Goal: Task Accomplishment & Management: Complete application form

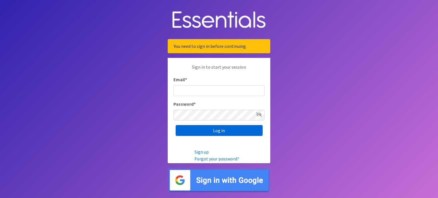
type input "[EMAIL_ADDRESS][DOMAIN_NAME]"
click at [198, 133] on input "Log in" at bounding box center [219, 130] width 87 height 11
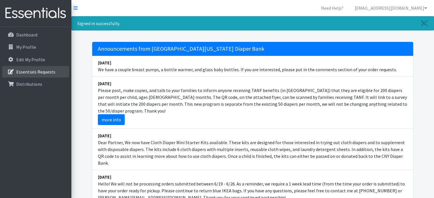
click at [30, 71] on p "Essentials Requests" at bounding box center [35, 72] width 39 height 6
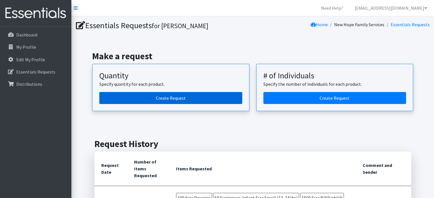
click at [172, 97] on link "Create Request" at bounding box center [170, 98] width 143 height 12
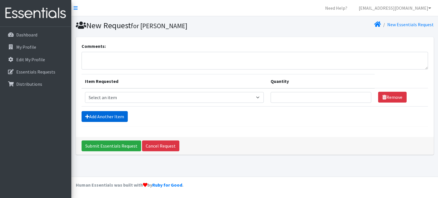
click at [99, 116] on link "Add Another Item" at bounding box center [105, 116] width 46 height 11
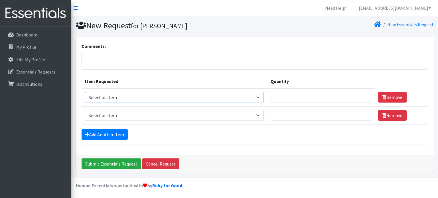
click at [176, 102] on select "Select an item 2T3T(30/child) 3T4T(30/child) 4T5T(30/child) Cloth Diaper Kit (s…" at bounding box center [174, 97] width 179 height 11
select select "8669"
click at [85, 92] on select "Select an item 2T3T(30/child) 3T4T(30/child) 4T5T(30/child) Cloth Diaper Kit (s…" at bounding box center [174, 97] width 179 height 11
click at [292, 99] on input "Quantity" at bounding box center [321, 97] width 101 height 11
type input "500"
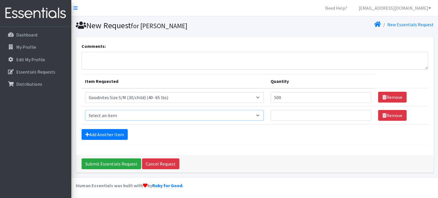
click at [104, 116] on select "Select an item 2T3T(30/child) 3T4T(30/child) 4T5T(30/child) Cloth Diaper Kit (s…" at bounding box center [174, 115] width 179 height 11
click at [85, 110] on select "Select an item 2T3T(30/child) 3T4T(30/child) 4T5T(30/child) Cloth Diaper Kit (s…" at bounding box center [174, 115] width 179 height 11
click at [241, 116] on select "Select an item 2T3T(30/child) 3T4T(30/child) 4T5T(30/child) Cloth Diaper Kit (s…" at bounding box center [174, 115] width 179 height 11
select select "953"
click at [85, 110] on select "Select an item 2T3T(30/child) 3T4T(30/child) 4T5T(30/child) Cloth Diaper Kit (s…" at bounding box center [174, 115] width 179 height 11
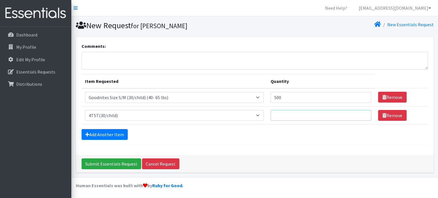
click at [287, 113] on input "Quantity" at bounding box center [321, 115] width 101 height 11
click at [289, 115] on input "Quantity" at bounding box center [321, 115] width 101 height 11
type input "1200"
click at [329, 141] on form "Comments: Item Requested Quantity Item Requested Select an item 2T3T(30/child) …" at bounding box center [255, 94] width 347 height 102
click at [106, 131] on link "Add Another Item" at bounding box center [105, 134] width 46 height 11
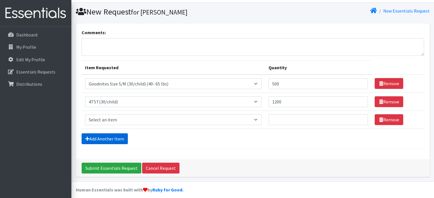
scroll to position [17, 0]
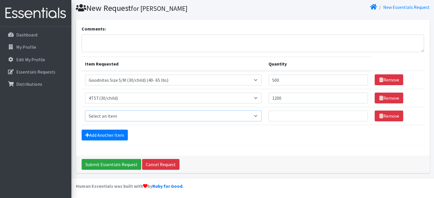
click at [109, 113] on select "Select an item 2T3T(30/child) 3T4T(30/child) 4T5T(30/child) Cloth Diaper Kit (s…" at bounding box center [173, 116] width 177 height 11
select select "961"
click at [85, 111] on select "Select an item 2T3T(30/child) 3T4T(30/child) 4T5T(30/child) Cloth Diaper Kit (s…" at bounding box center [173, 116] width 177 height 11
click at [285, 113] on input "Quantity" at bounding box center [319, 116] width 100 height 11
type input "2"
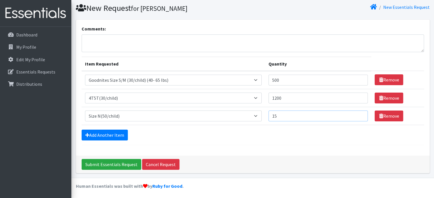
type input "1"
type input "800"
click at [104, 136] on link "Add Another Item" at bounding box center [105, 135] width 46 height 11
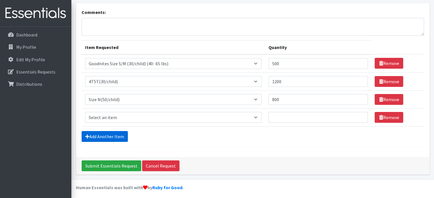
scroll to position [35, 0]
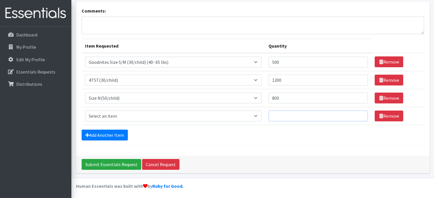
click at [281, 114] on input "Quantity" at bounding box center [319, 116] width 100 height 11
click at [298, 115] on input "Quantity" at bounding box center [319, 116] width 100 height 11
click at [209, 115] on select "Select an item 2T3T(30/child) 3T4T(30/child) 4T5T(30/child) Cloth Diaper Kit (s…" at bounding box center [173, 116] width 177 height 11
click at [288, 148] on div "Comments: Item Requested Quantity Item Requested Select an item 2T3T(30/child) …" at bounding box center [253, 79] width 354 height 154
click at [138, 114] on select "Select an item 2T3T(30/child) 3T4T(30/child) 4T5T(30/child) Cloth Diaper Kit (s…" at bounding box center [173, 116] width 177 height 11
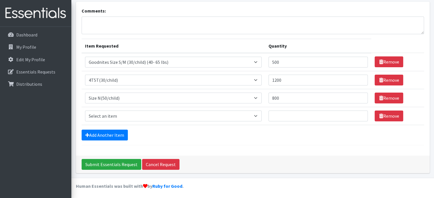
click at [213, 151] on div "Comments: Item Requested Quantity Item Requested Select an item 2T3T(30/child) …" at bounding box center [253, 79] width 354 height 154
click at [124, 115] on select "Select an item 2T3T(30/child) 3T4T(30/child) 4T5T(30/child) Cloth Diaper Kit (s…" at bounding box center [173, 116] width 177 height 11
click at [197, 134] on div "Add Another Item" at bounding box center [253, 135] width 342 height 11
click at [114, 108] on td "Item Requested Select an item 2T3T(30/child) 3T4T(30/child) 4T5T(30/child) Clot…" at bounding box center [174, 116] width 184 height 18
click at [116, 122] on td "Item Requested Select an item 2T3T(30/child) 3T4T(30/child) 4T5T(30/child) Clot…" at bounding box center [174, 116] width 184 height 18
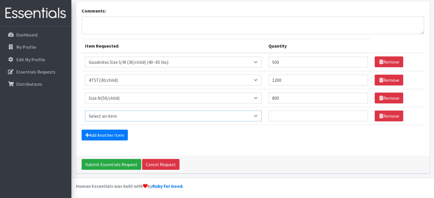
click at [118, 118] on select "Select an item 2T3T(30/child) 3T4T(30/child) 4T5T(30/child) Cloth Diaper Kit (s…" at bounding box center [173, 116] width 177 height 11
select select "6007"
click at [85, 111] on select "Select an item 2T3T(30/child) 3T4T(30/child) 4T5T(30/child) Cloth Diaper Kit (s…" at bounding box center [173, 116] width 177 height 11
click at [285, 114] on input "Quantity" at bounding box center [319, 116] width 100 height 11
type input "500"
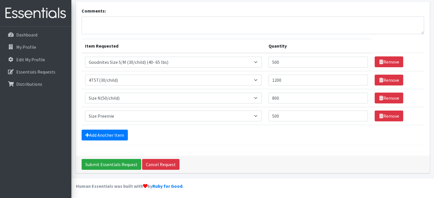
click at [247, 139] on div "Add Another Item" at bounding box center [253, 135] width 342 height 11
click at [158, 115] on select "Select an item 2T3T(30/child) 3T4T(30/child) 4T5T(30/child) Cloth Diaper Kit (s…" at bounding box center [173, 116] width 177 height 11
click at [284, 139] on div "Add Another Item" at bounding box center [253, 135] width 342 height 11
click at [211, 142] on form "Comments: Item Requested Quantity Item Requested Select an item 2T3T(30/child) …" at bounding box center [253, 76] width 342 height 138
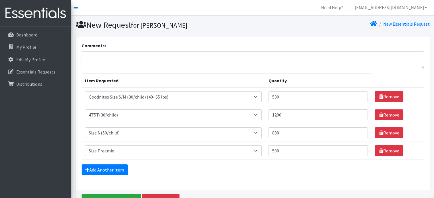
scroll to position [0, 0]
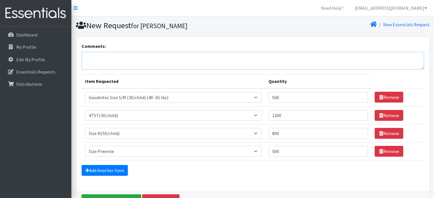
click at [101, 62] on textarea "Comments:" at bounding box center [253, 61] width 342 height 18
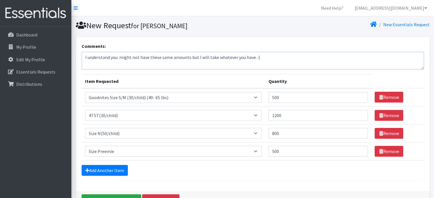
click at [251, 57] on textarea "I understand you might not have these same amounts but I will take whatever you…" at bounding box center [253, 61] width 342 height 18
type textarea "I understand you might not have these same amounts but I will take whatever you…"
click at [281, 99] on input "500" at bounding box center [319, 97] width 100 height 11
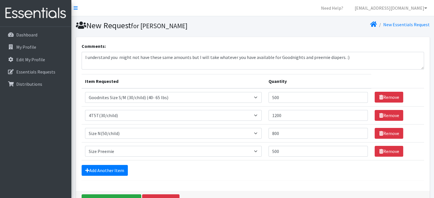
click at [417, 189] on div "Comments: I understand you might not have these same amounts but I will take wh…" at bounding box center [253, 114] width 354 height 154
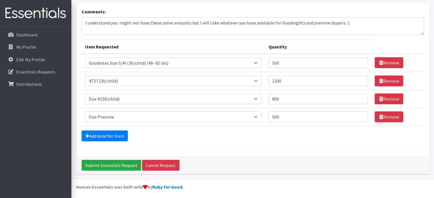
scroll to position [35, 0]
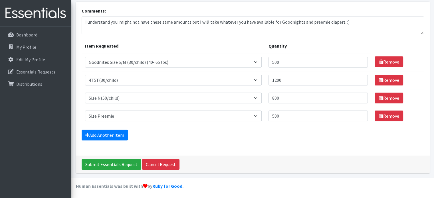
click at [274, 146] on div "Comments: I understand you might not have these same amounts but I will take wh…" at bounding box center [253, 79] width 354 height 154
click at [106, 161] on input "Submit Essentials Request" at bounding box center [112, 164] width 60 height 11
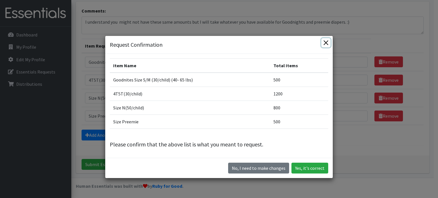
click at [325, 43] on button "Close" at bounding box center [326, 42] width 9 height 9
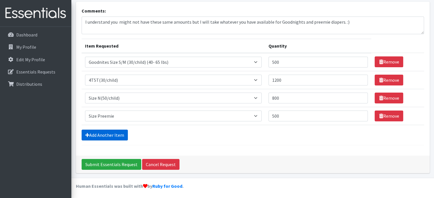
click at [114, 133] on link "Add Another Item" at bounding box center [105, 135] width 46 height 11
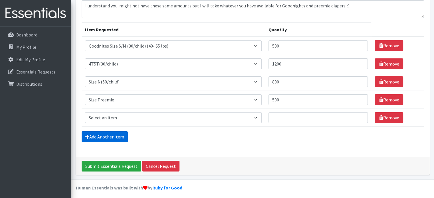
scroll to position [53, 0]
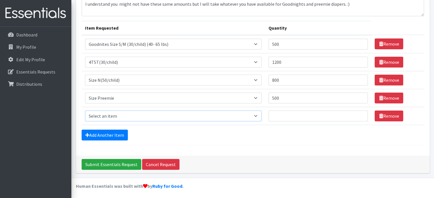
click at [124, 116] on select "Select an item 2T3T(30/child) 3T4T(30/child) 4T5T(30/child) Cloth Diaper Kit (s…" at bounding box center [173, 116] width 177 height 11
select select "6225"
click at [85, 111] on select "Select an item 2T3T(30/child) 3T4T(30/child) 4T5T(30/child) Cloth Diaper Kit (s…" at bounding box center [173, 116] width 177 height 11
click at [283, 114] on input "Quantity" at bounding box center [319, 116] width 100 height 11
type input "500"
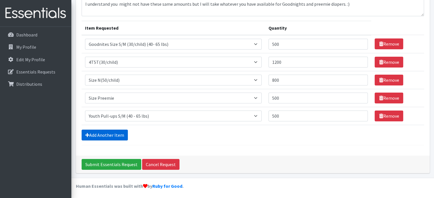
click at [101, 133] on link "Add Another Item" at bounding box center [105, 135] width 46 height 11
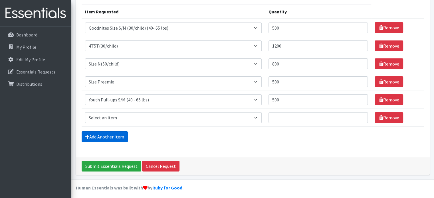
scroll to position [71, 0]
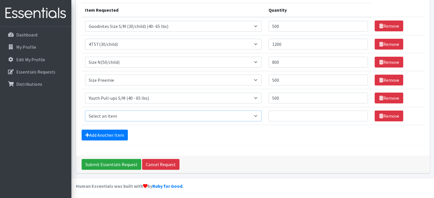
click at [111, 115] on select "Select an item 2T3T(30/child) 3T4T(30/child) 4T5T(30/child) Cloth Diaper Kit (s…" at bounding box center [173, 116] width 177 height 11
select select "6935"
click at [85, 111] on select "Select an item 2T3T(30/child) 3T4T(30/child) 4T5T(30/child) Cloth Diaper Kit (s…" at bounding box center [173, 116] width 177 height 11
click at [284, 116] on input "Quantity" at bounding box center [319, 116] width 100 height 11
type input "50"
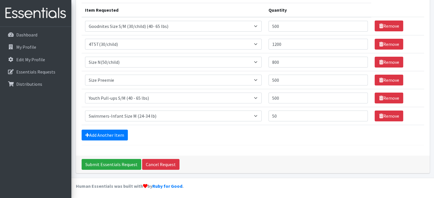
click at [253, 146] on div "Comments: I understand you might not have these same amounts but I will take wh…" at bounding box center [253, 61] width 354 height 190
click at [99, 136] on link "Add Another Item" at bounding box center [105, 135] width 46 height 11
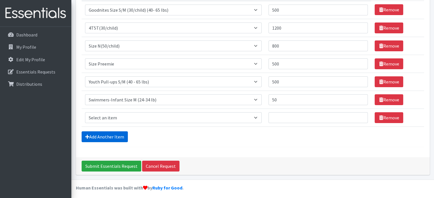
scroll to position [89, 0]
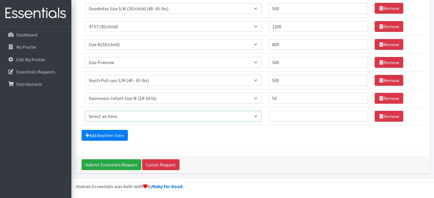
click at [100, 118] on select "Select an item 2T3T(30/child) 3T4T(30/child) 4T5T(30/child) Cloth Diaper Kit (s…" at bounding box center [173, 116] width 177 height 11
select select "6938"
click at [85, 111] on select "Select an item 2T3T(30/child) 3T4T(30/child) 4T5T(30/child) Cloth Diaper Kit (s…" at bounding box center [173, 116] width 177 height 11
click at [284, 114] on input "Quantity" at bounding box center [319, 116] width 100 height 11
type input "50"
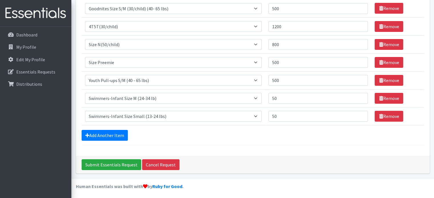
click at [252, 138] on div "Add Another Item" at bounding box center [253, 135] width 342 height 11
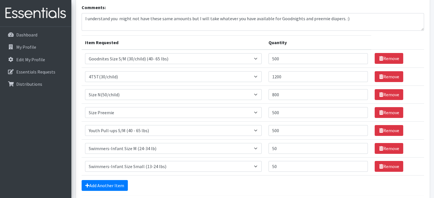
scroll to position [3, 0]
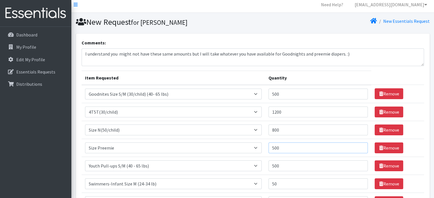
click at [283, 148] on input "500" at bounding box center [319, 148] width 100 height 11
drag, startPoint x: 276, startPoint y: 53, endPoint x: 323, endPoint y: 56, distance: 47.2
click at [323, 56] on textarea "I understand you might not have these same amounts but I will take whatever you…" at bounding box center [253, 58] width 342 height 18
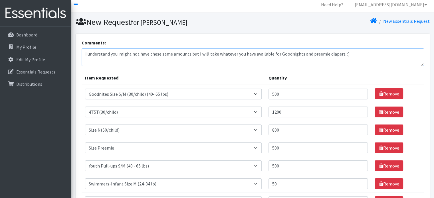
click at [304, 65] on textarea "I understand you might not have these same amounts but I will take whatever you…" at bounding box center [253, 58] width 342 height 18
click at [306, 53] on textarea "I understand you might not have these same amounts but I will take whatever you…" at bounding box center [253, 58] width 342 height 18
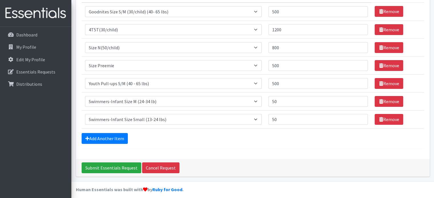
scroll to position [89, 0]
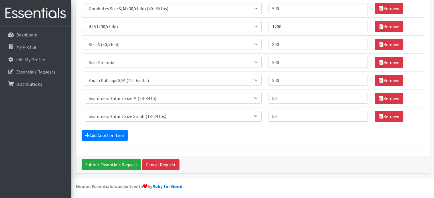
type textarea "I understand you might not have these same amounts but I will take whatever you…"
click at [258, 151] on div "Comments: I understand you might not have these same amounts but I will take wh…" at bounding box center [253, 52] width 354 height 208
click at [137, 145] on div "Comments: I understand you might not have these same amounts but I will take wh…" at bounding box center [253, 52] width 354 height 208
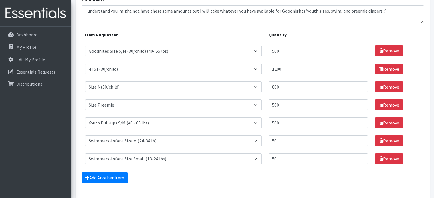
scroll to position [61, 0]
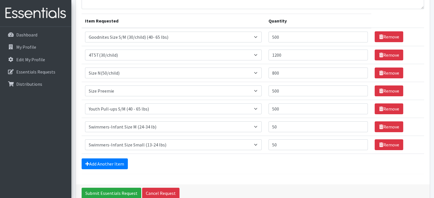
click at [306, 174] on div "Comments: I understand you might not have these same amounts but I will take wh…" at bounding box center [253, 81] width 354 height 208
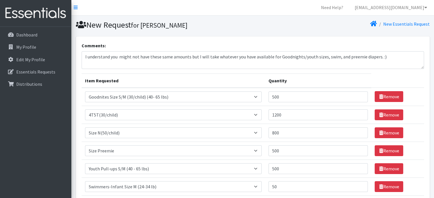
scroll to position [0, 0]
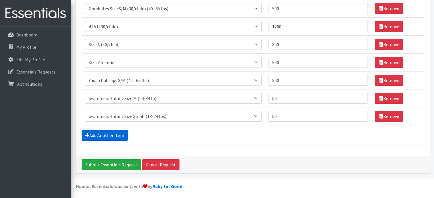
click at [104, 135] on link "Add Another Item" at bounding box center [105, 135] width 46 height 11
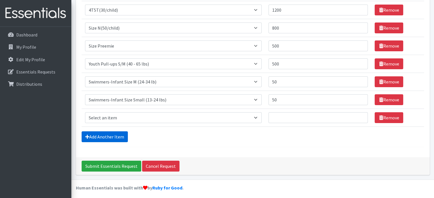
scroll to position [107, 0]
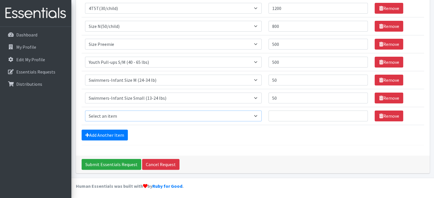
click at [119, 116] on select "Select an item 2T3T(30/child) 3T4T(30/child) 4T5T(30/child) Cloth Diaper Kit (s…" at bounding box center [173, 116] width 177 height 11
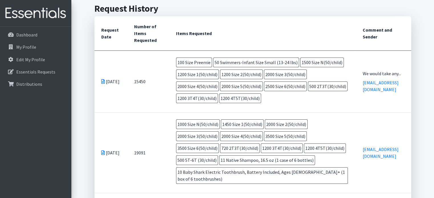
scroll to position [143, 0]
